Goal: Task Accomplishment & Management: Manage account settings

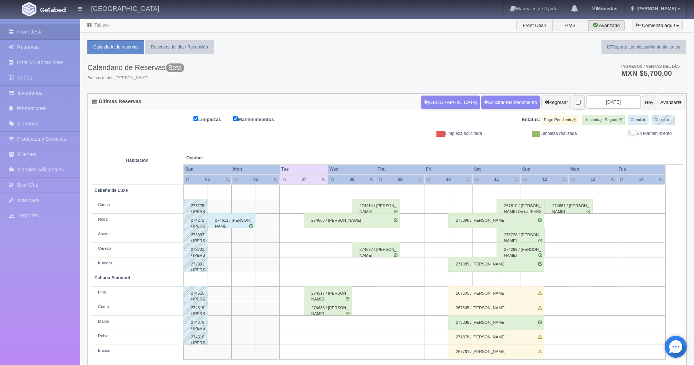
click at [666, 104] on button "Avanzar" at bounding box center [671, 102] width 27 height 14
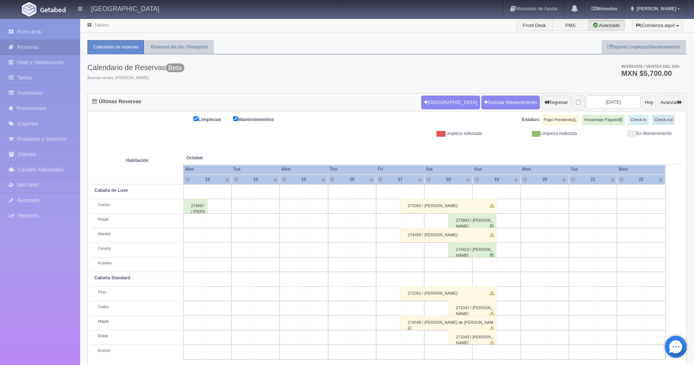
click at [666, 104] on button "Avanzar" at bounding box center [671, 102] width 27 height 14
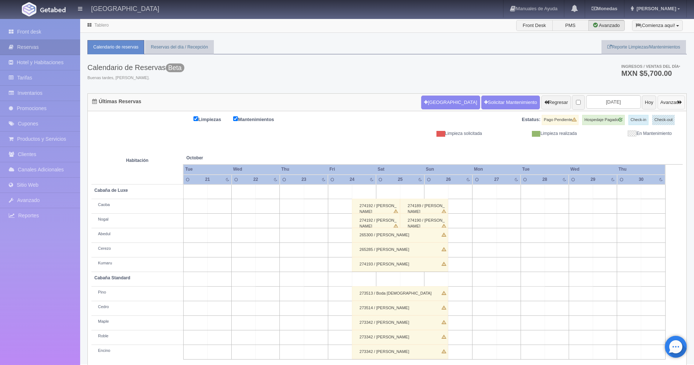
click at [666, 104] on button "Avanzar" at bounding box center [671, 102] width 27 height 14
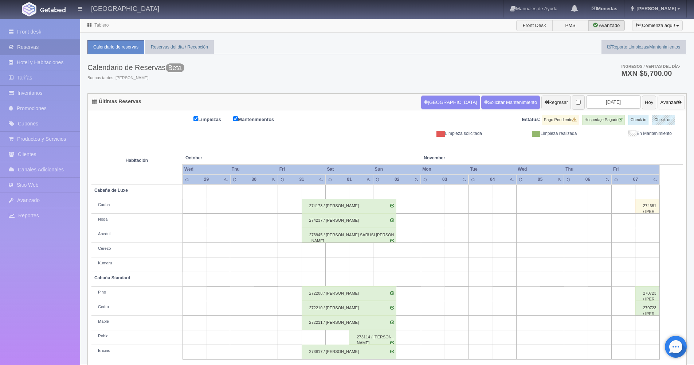
click at [666, 104] on button "Avanzar" at bounding box center [671, 102] width 27 height 14
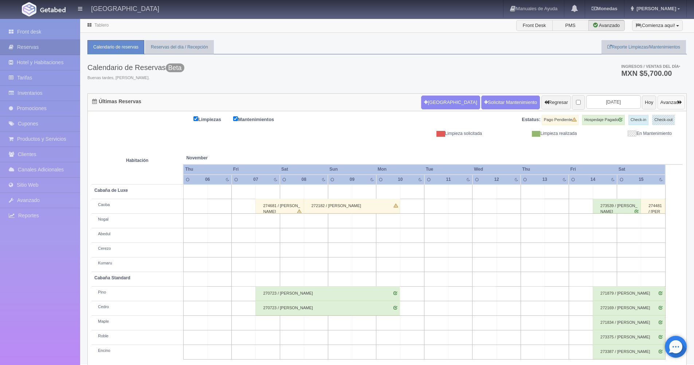
click at [669, 103] on button "Avanzar" at bounding box center [671, 102] width 27 height 14
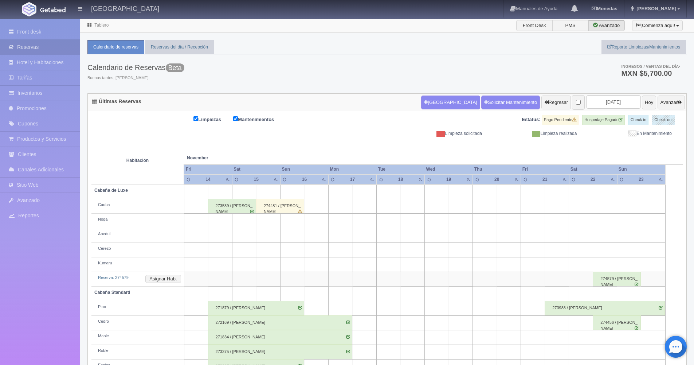
scroll to position [24, 0]
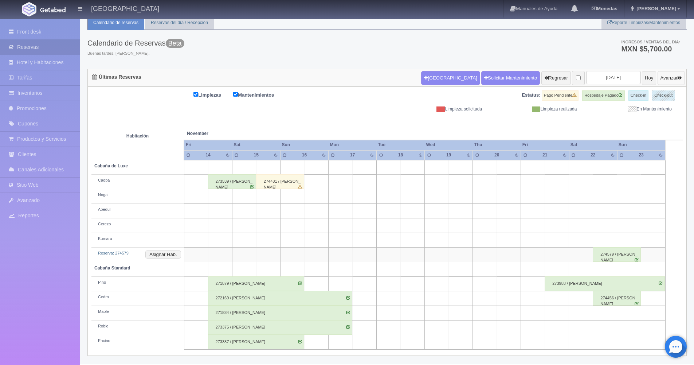
click at [665, 79] on button "Avanzar" at bounding box center [671, 78] width 27 height 14
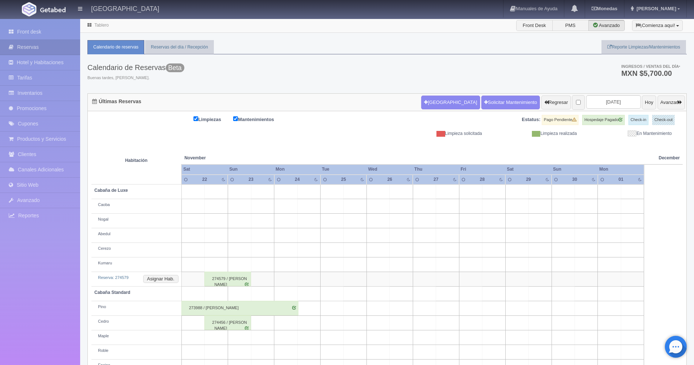
click at [665, 79] on ul "Ingresos / Ventas del día * MXN $5,700.00" at bounding box center [647, 70] width 80 height 32
click at [668, 99] on button "Avanzar" at bounding box center [671, 102] width 27 height 14
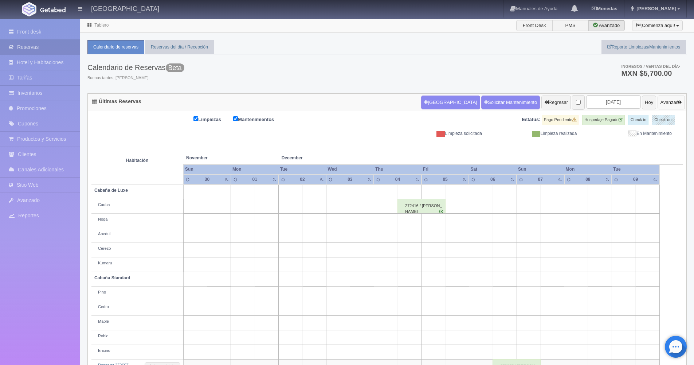
click at [669, 102] on button "Avanzar" at bounding box center [671, 102] width 27 height 14
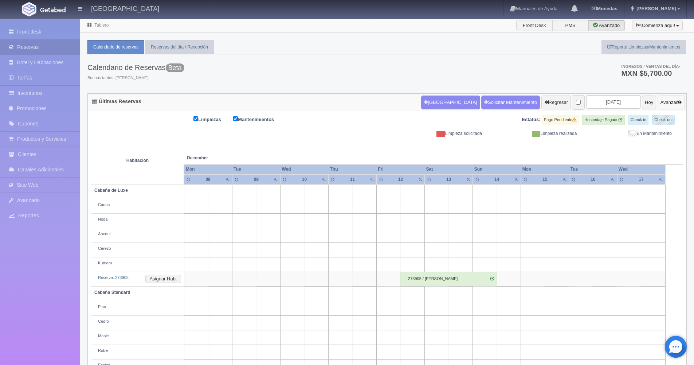
click at [669, 102] on button "Avanzar" at bounding box center [671, 102] width 27 height 14
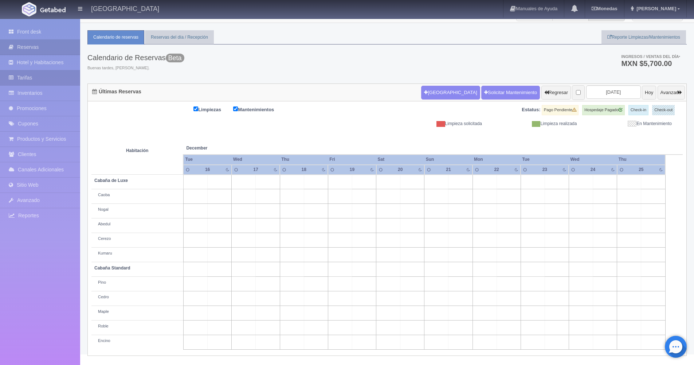
click at [40, 81] on link "Tarifas" at bounding box center [40, 77] width 80 height 15
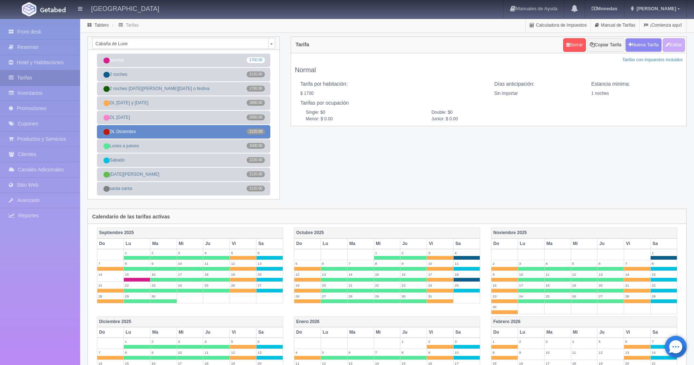
click at [214, 132] on link "DL Diciembre 2120.00" at bounding box center [183, 131] width 173 height 13
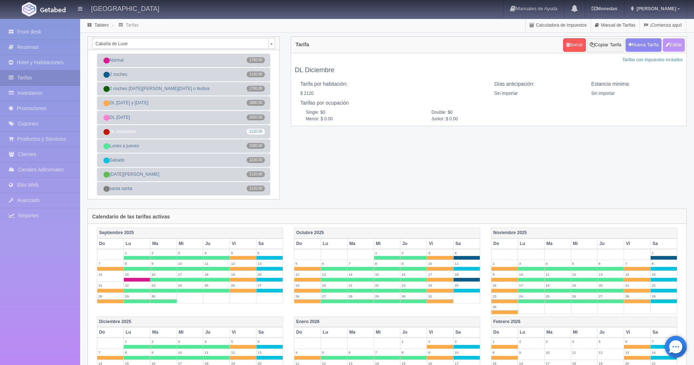
click at [675, 46] on button "Editar" at bounding box center [674, 44] width 22 height 13
type input "DL Diciembre"
select select "0"
type input "0"
checkbox input "true"
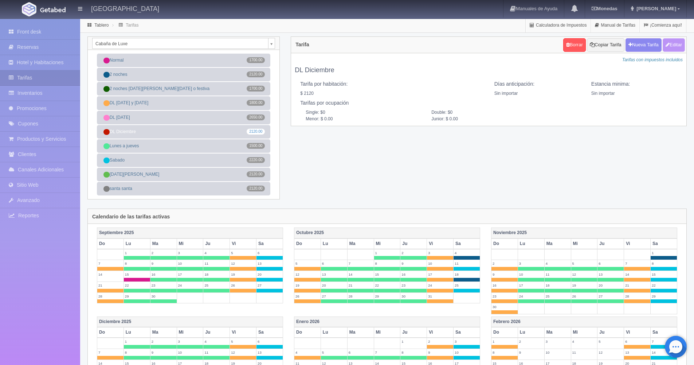
type input "2120.00"
checkbox input "true"
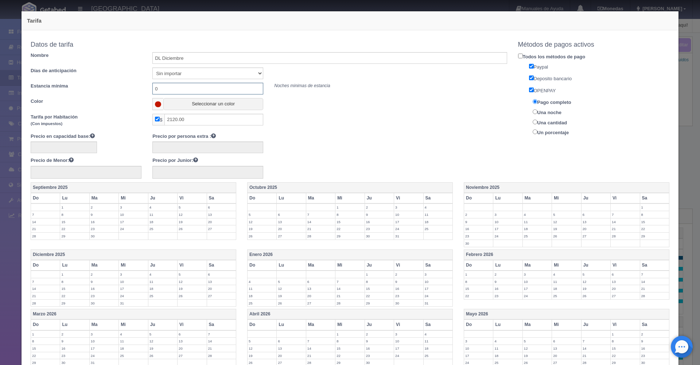
drag, startPoint x: 176, startPoint y: 89, endPoint x: 124, endPoint y: 85, distance: 51.9
click at [124, 85] on div "Estancia mínima 0 Noches minimas de estancia" at bounding box center [268, 89] width 487 height 12
type input "2"
click at [196, 59] on input "DL Diciembre" at bounding box center [329, 58] width 354 height 12
type input "DL [DATE]"
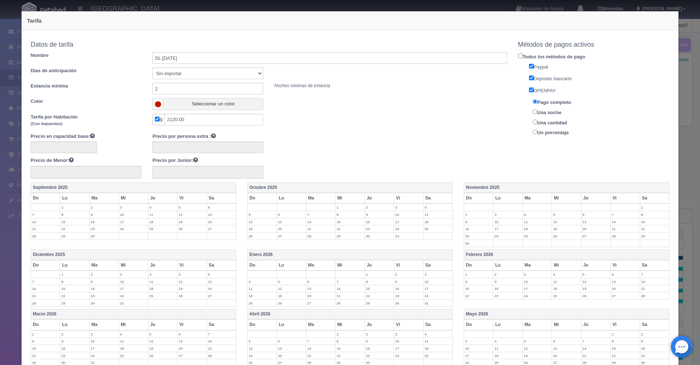
click at [130, 296] on label "24" at bounding box center [133, 295] width 29 height 7
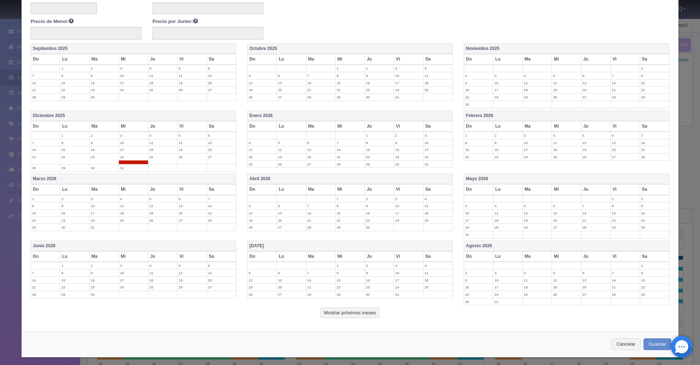
scroll to position [142, 0]
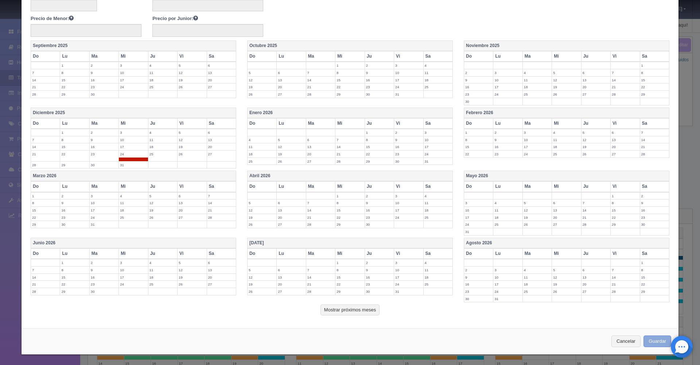
click at [649, 341] on button "Guardar" at bounding box center [657, 341] width 28 height 12
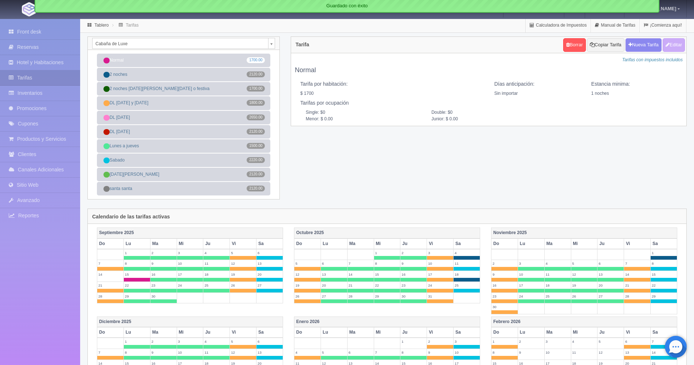
click at [272, 45] on body "Hotel Xacallan Manuales de Ayuda Actualizaciones recientes Monedas Tipo de camb…" at bounding box center [347, 307] width 694 height 578
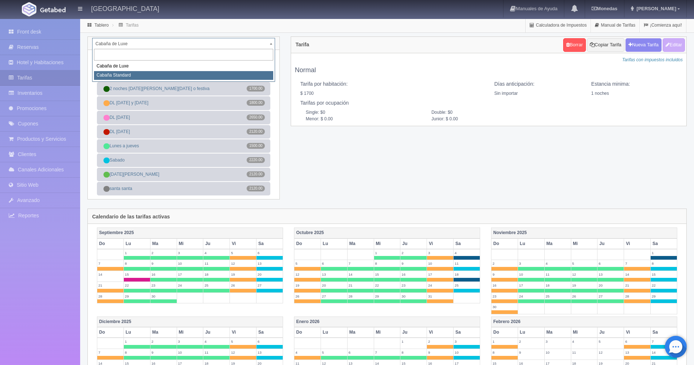
select select "2056"
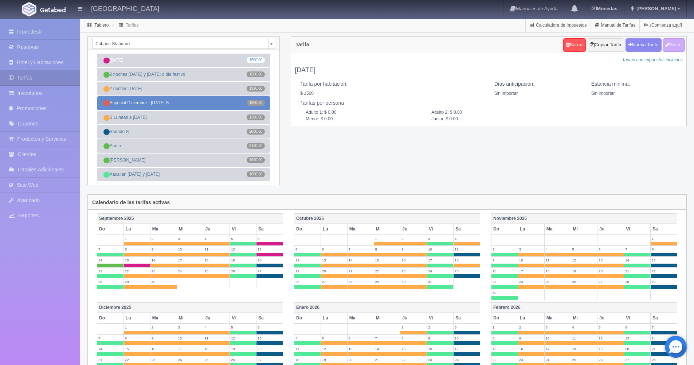
click at [208, 103] on link "Especial Diciembre - Año nuevo S 1900.00" at bounding box center [183, 102] width 173 height 13
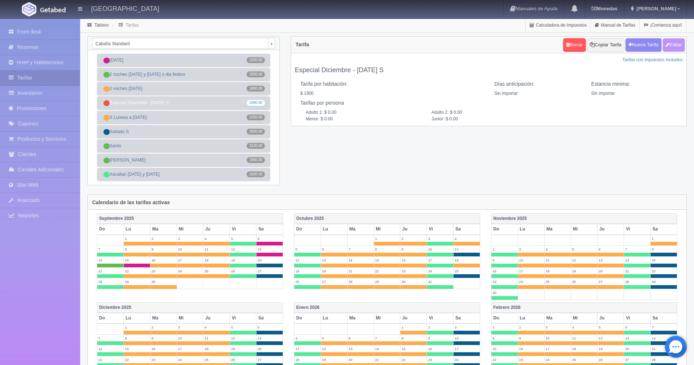
click at [680, 47] on button "Editar" at bounding box center [674, 44] width 22 height 13
type input "Especial Diciembre - [DATE] S"
select select "0"
type input "0"
checkbox input "true"
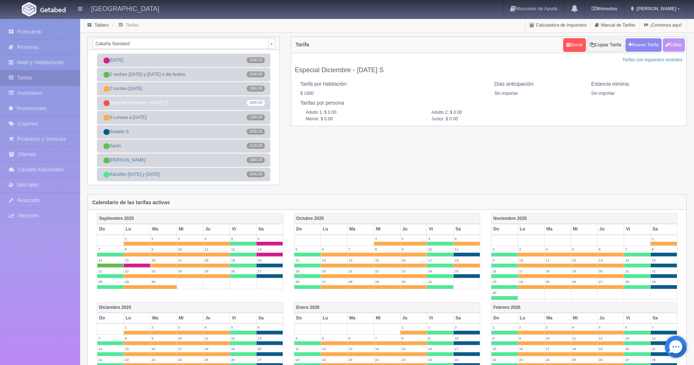
type input "1900.00"
checkbox input "true"
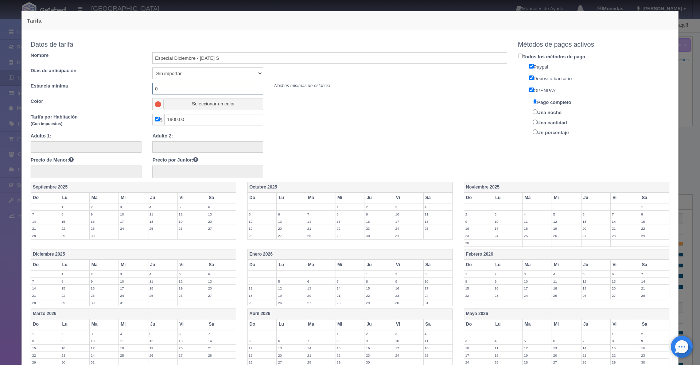
drag, startPoint x: 166, startPoint y: 88, endPoint x: 93, endPoint y: 81, distance: 73.6
click at [93, 81] on div "Datos de tarifa Nombre Especial Diciembre - Año nuevo S Días de anticipación Si…" at bounding box center [269, 74] width 476 height 72
type input "2"
click at [136, 296] on label "24" at bounding box center [133, 295] width 29 height 7
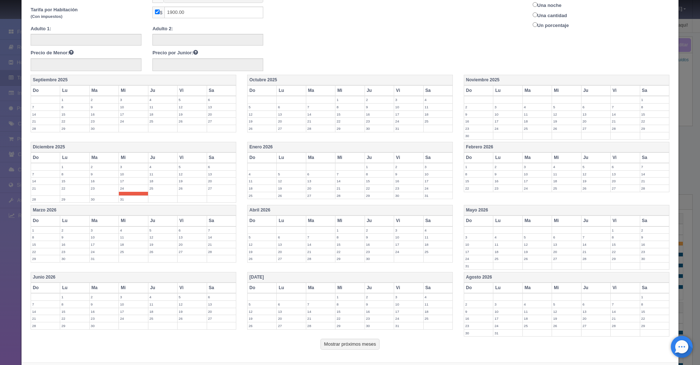
scroll to position [142, 0]
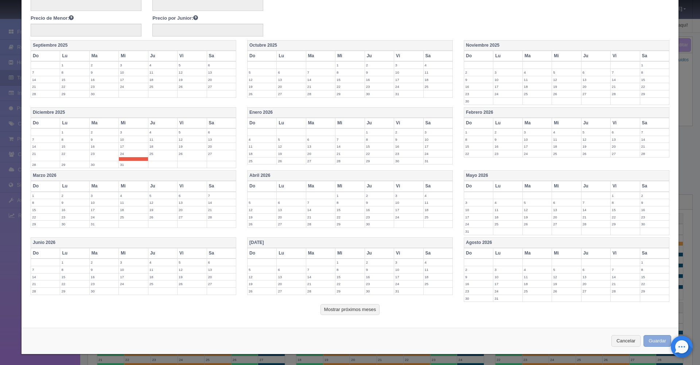
click at [655, 341] on button "Guardar" at bounding box center [657, 341] width 28 height 12
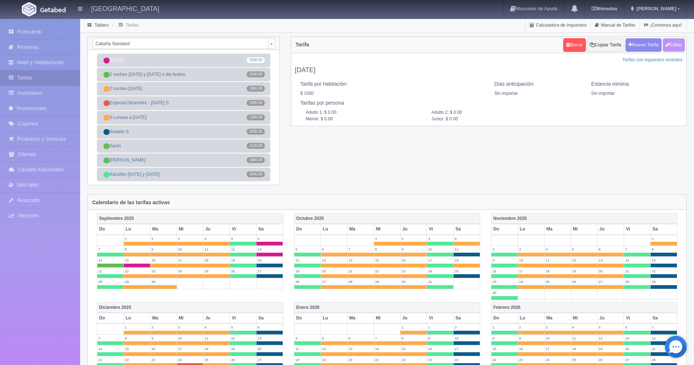
click at [675, 45] on button "Editar" at bounding box center [674, 44] width 22 height 13
type input "[DATE]"
select select "0"
type input "0"
checkbox input "true"
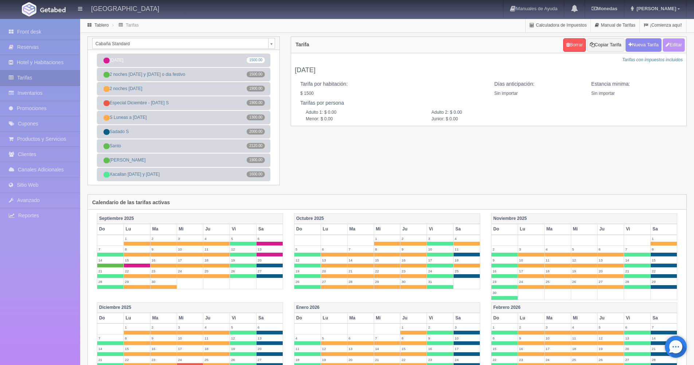
type input "1500.00"
checkbox input "true"
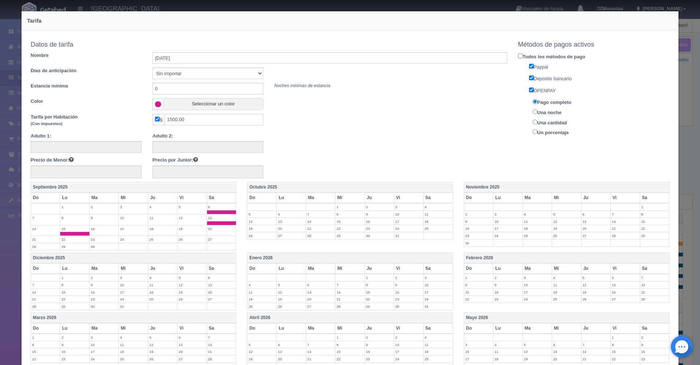
scroll to position [142, 0]
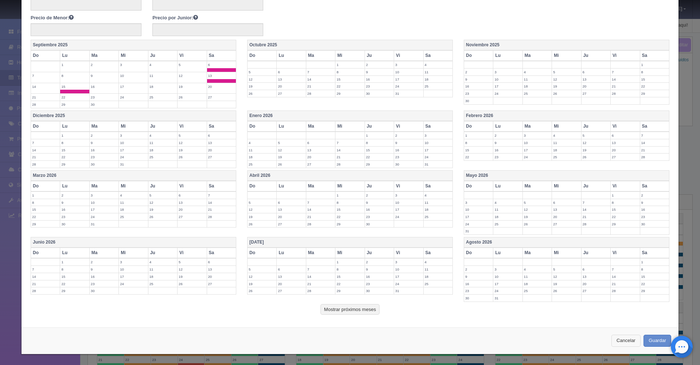
click at [618, 343] on button "Cancelar" at bounding box center [625, 341] width 29 height 12
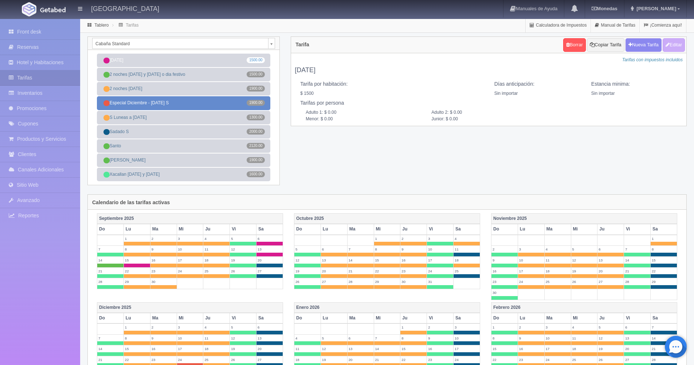
click at [166, 102] on link "Especial Diciembre - Año nuevo S 1900.00" at bounding box center [183, 102] width 173 height 13
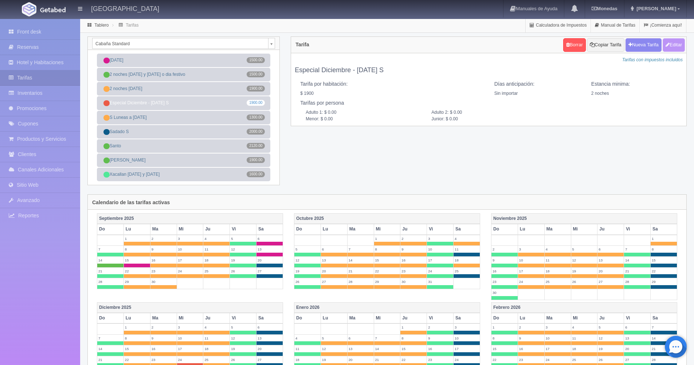
click at [675, 47] on button "Editar" at bounding box center [674, 44] width 22 height 13
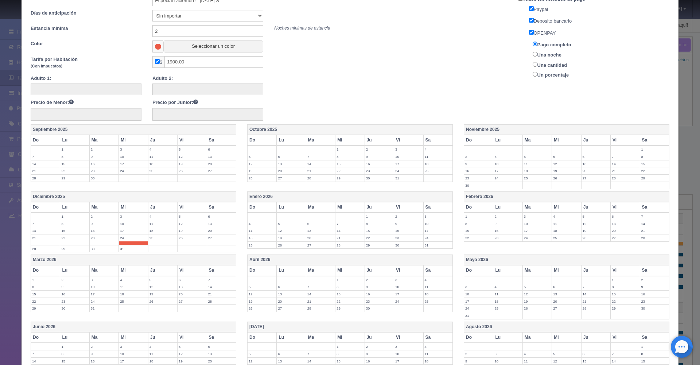
scroll to position [51, 0]
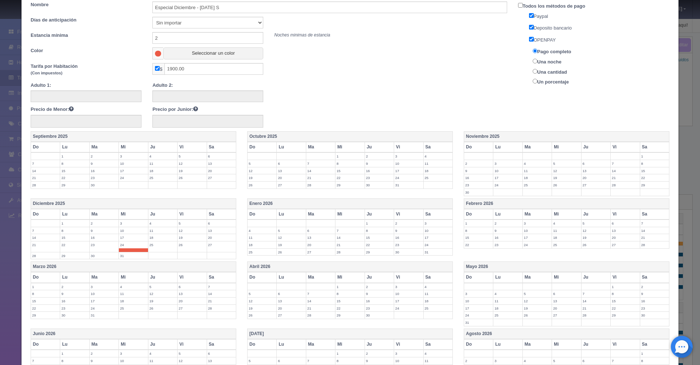
click at [132, 257] on label "31" at bounding box center [133, 255] width 29 height 7
click at [368, 224] on label "1" at bounding box center [379, 223] width 29 height 7
click at [95, 259] on td "30" at bounding box center [103, 257] width 29 height 11
click at [94, 259] on span at bounding box center [104, 261] width 29 height 4
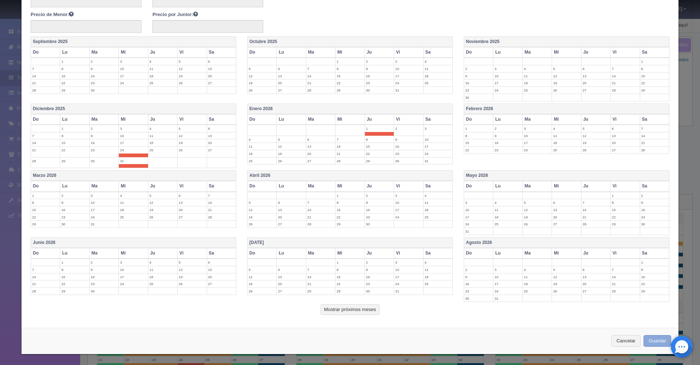
click at [651, 342] on button "Guardar" at bounding box center [657, 341] width 28 height 12
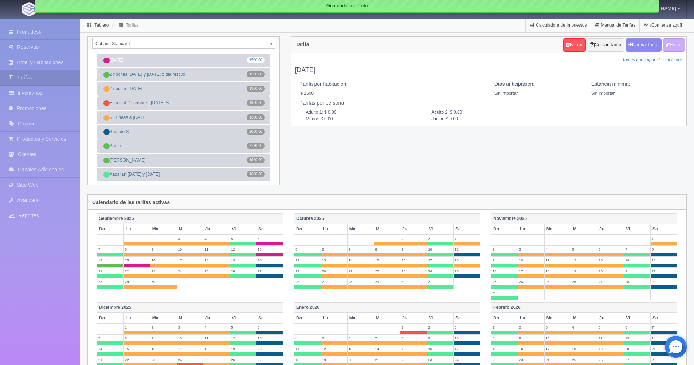
click at [271, 43] on body "[GEOGRAPHIC_DATA] Manuales de Ayuda Actualizaciones recientes [GEOGRAPHIC_DATA]…" at bounding box center [347, 300] width 694 height 564
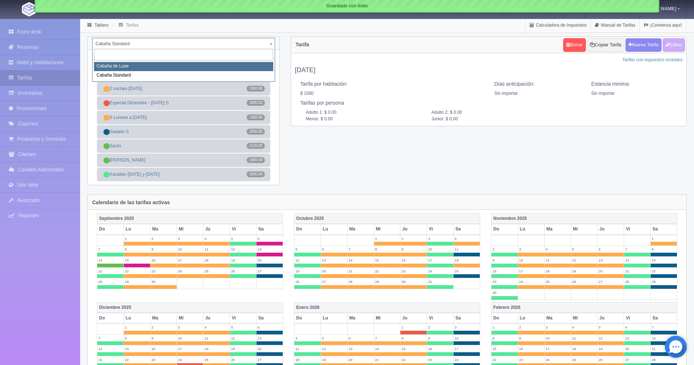
select select "2055"
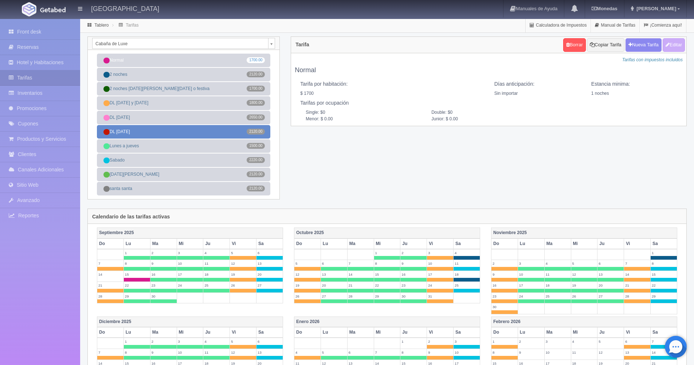
click at [179, 132] on link "DL [DATE] 2120.00" at bounding box center [183, 131] width 173 height 13
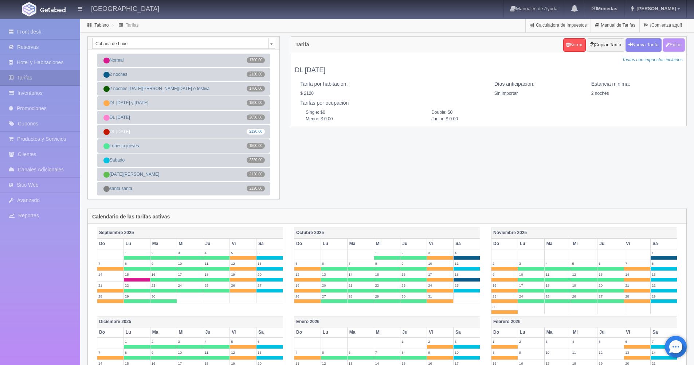
click at [671, 43] on button "Editar" at bounding box center [674, 44] width 22 height 13
type input "DL [DATE]"
select select "0"
type input "2"
checkbox input "true"
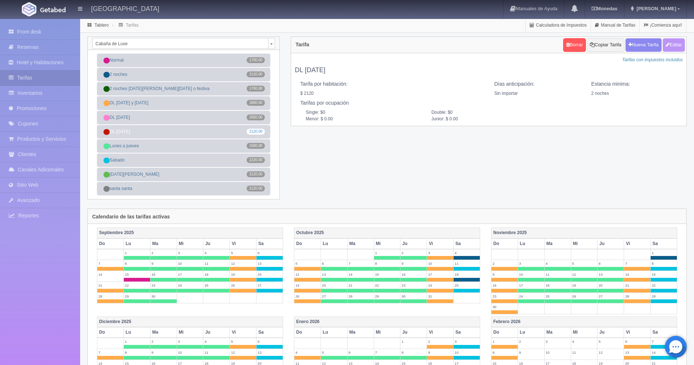
type input "2120.00"
checkbox input "true"
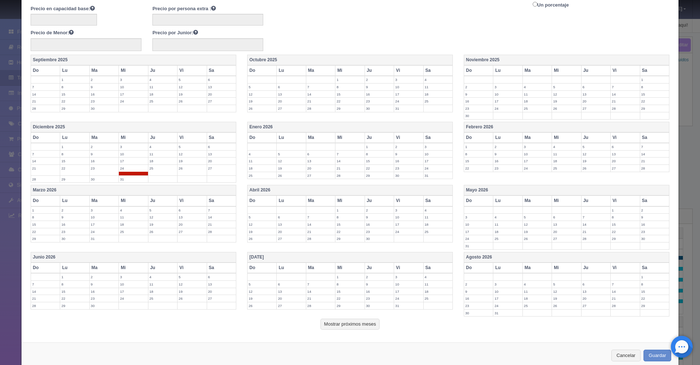
scroll to position [130, 0]
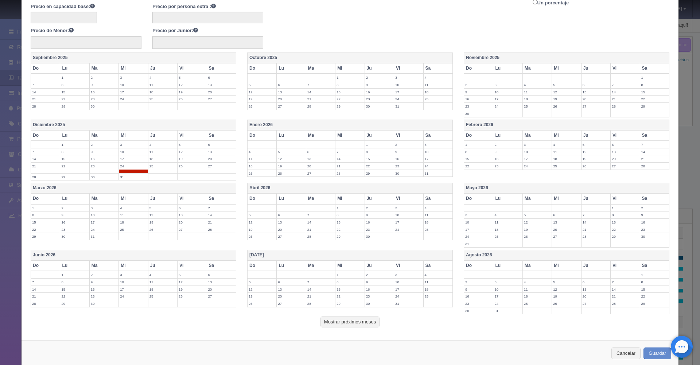
click at [111, 178] on label "30" at bounding box center [104, 176] width 29 height 7
click at [137, 181] on td "31" at bounding box center [133, 178] width 29 height 11
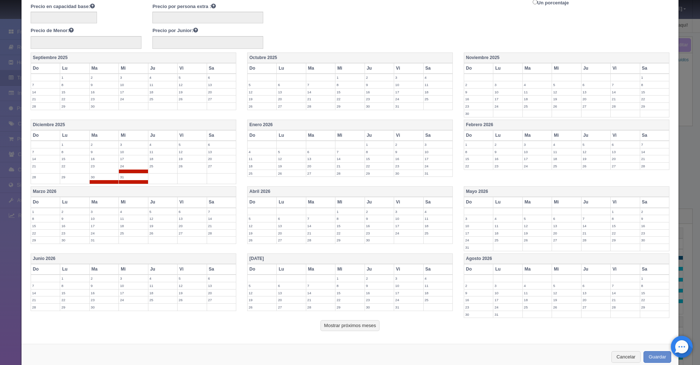
click at [371, 145] on label "1" at bounding box center [379, 144] width 29 height 7
click at [156, 171] on td "25" at bounding box center [162, 167] width 29 height 11
click at [650, 355] on button "Guardar" at bounding box center [657, 357] width 28 height 12
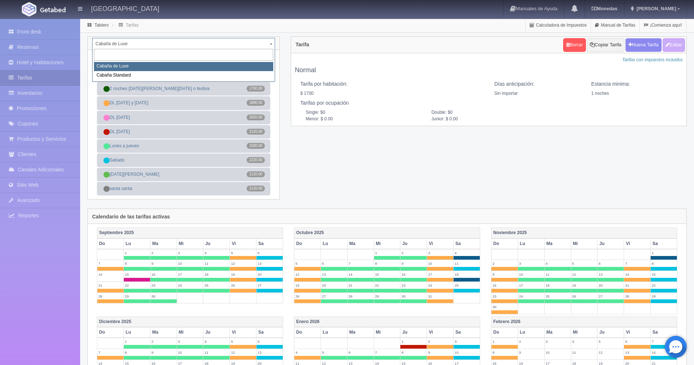
click at [273, 44] on body "[GEOGRAPHIC_DATA] Manuales de Ayuda Actualizaciones recientes [GEOGRAPHIC_DATA]…" at bounding box center [347, 307] width 694 height 578
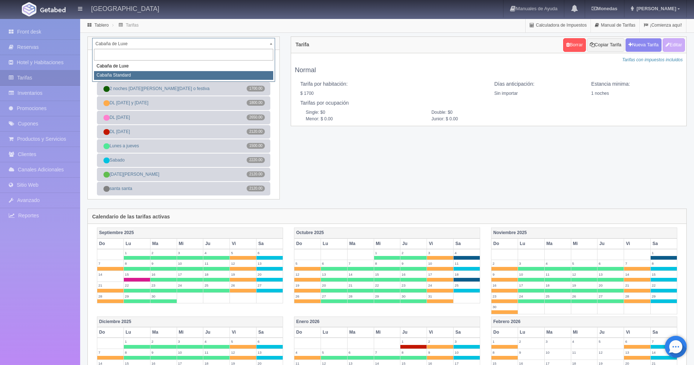
select select "2056"
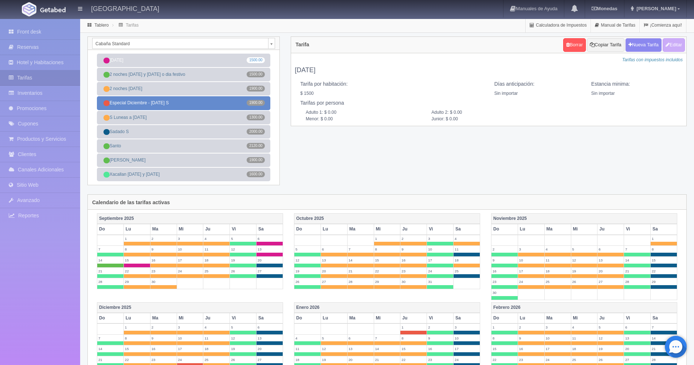
click at [148, 103] on link "Especial Diciembre - Año nuevo S 1900.00" at bounding box center [183, 102] width 173 height 13
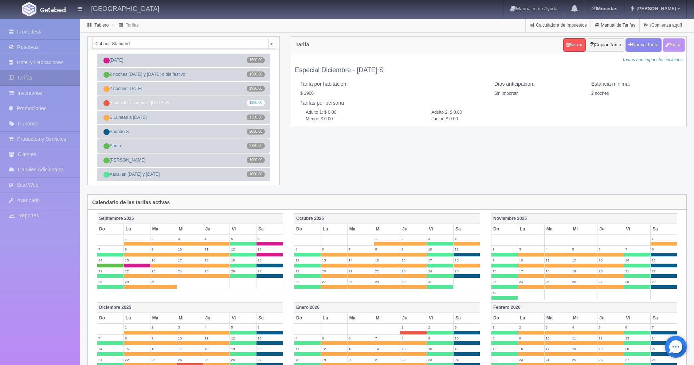
click at [680, 43] on button "Editar" at bounding box center [674, 44] width 22 height 13
type input "Especial Diciembre - [DATE] S"
select select "0"
type input "2"
checkbox input "true"
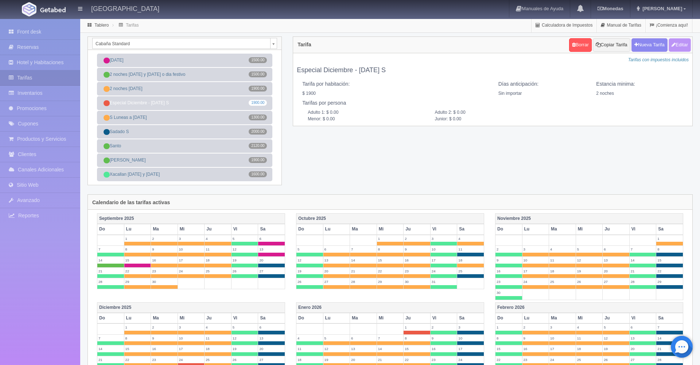
type input "1900.00"
checkbox input "true"
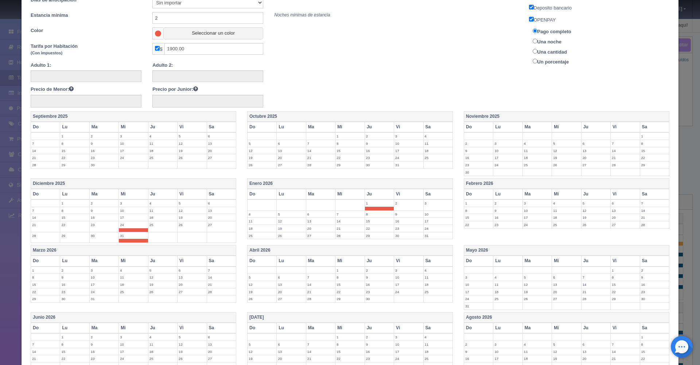
scroll to position [98, 0]
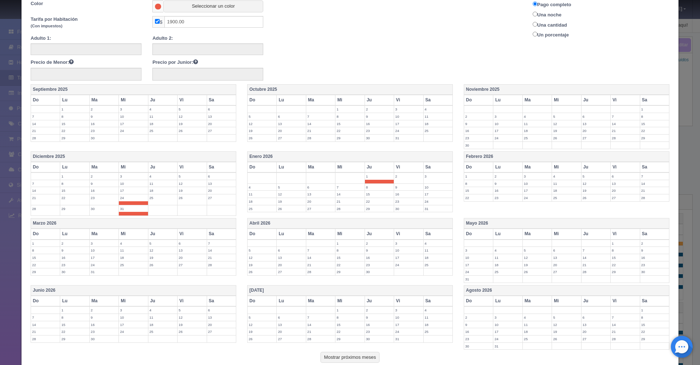
click at [163, 203] on td "25" at bounding box center [162, 199] width 29 height 11
click at [110, 213] on td "30" at bounding box center [103, 210] width 29 height 11
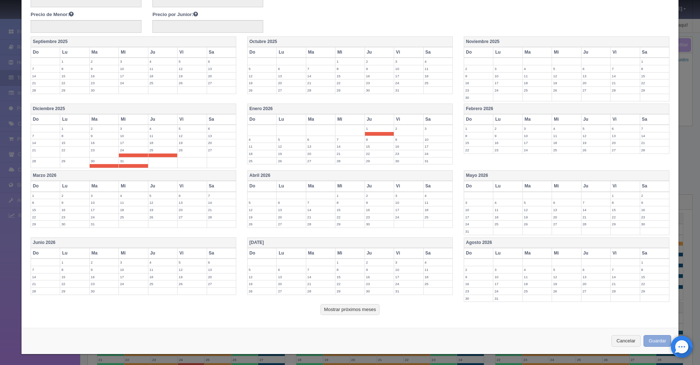
click at [651, 340] on button "Guardar" at bounding box center [657, 341] width 28 height 12
